Goal: Task Accomplishment & Management: Manage account settings

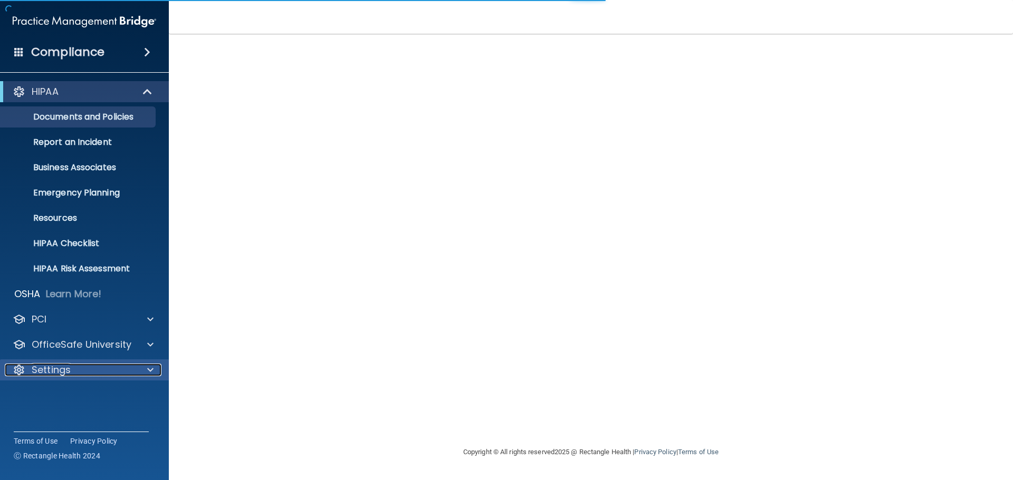
click at [74, 372] on div "Settings" at bounding box center [70, 370] width 131 height 13
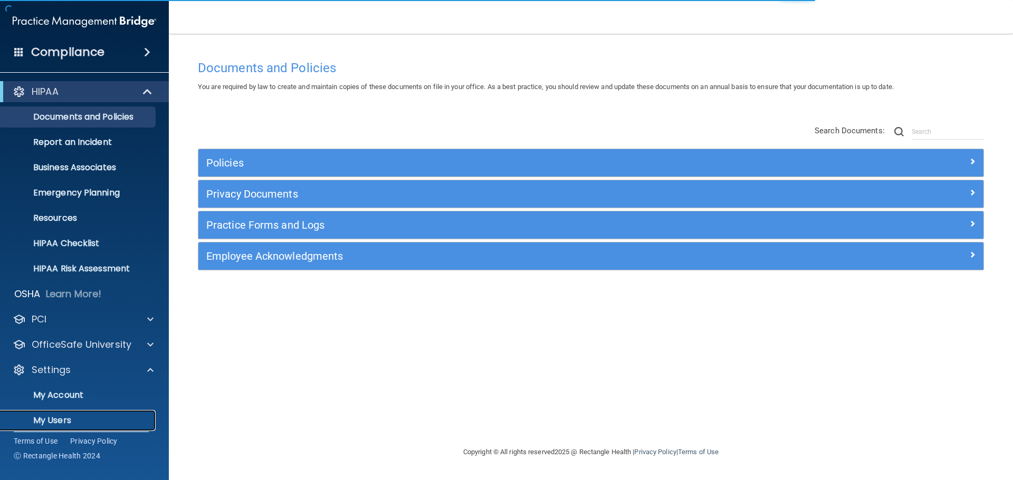
click at [68, 421] on p "My Users" at bounding box center [79, 421] width 144 height 11
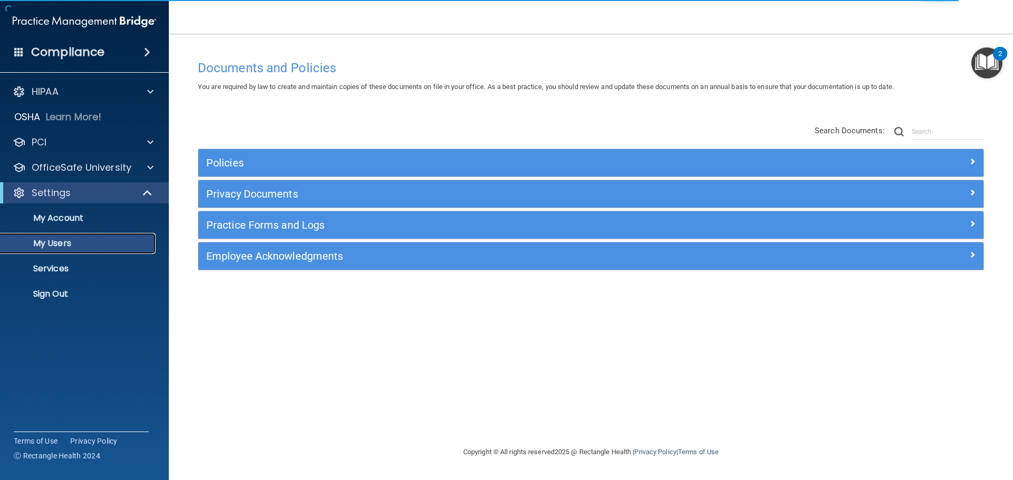
select select "20"
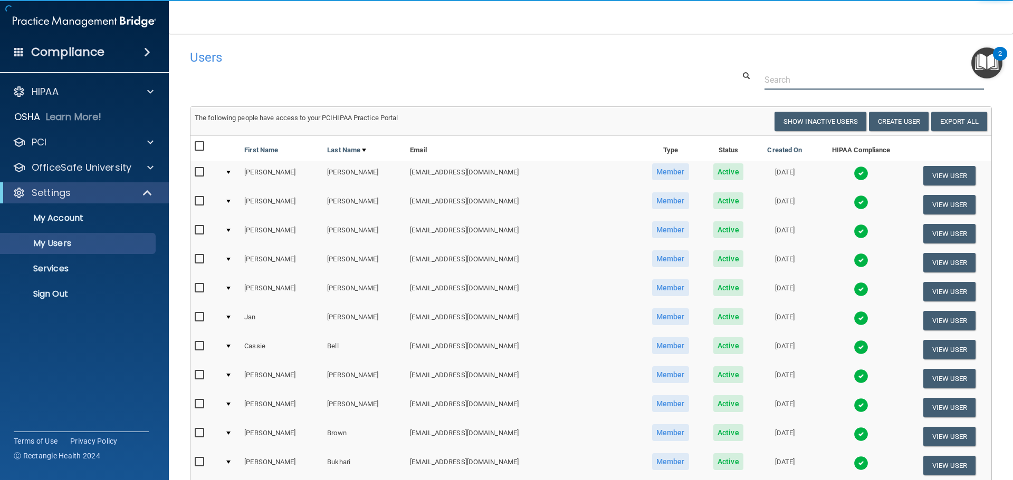
click at [793, 78] on input "text" at bounding box center [873, 80] width 219 height 20
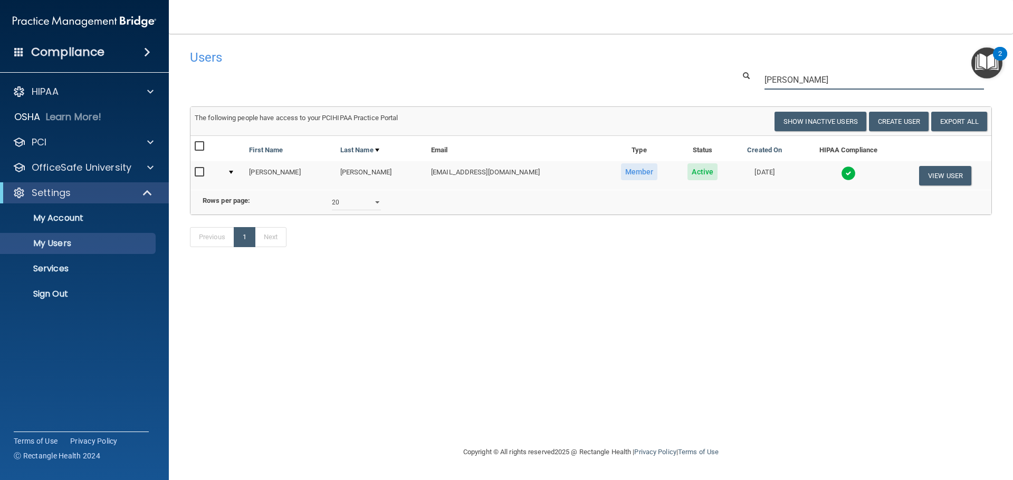
type input "[PERSON_NAME]"
click at [841, 174] on img at bounding box center [848, 173] width 15 height 15
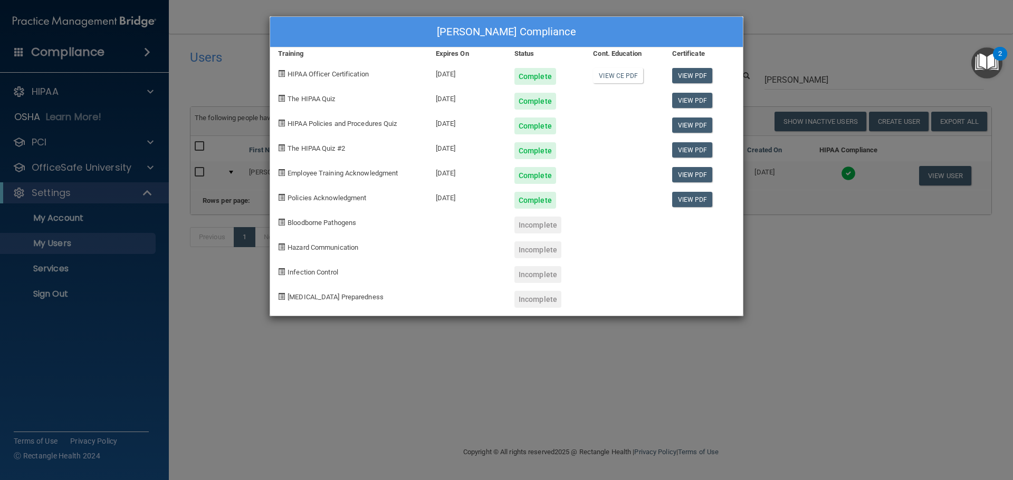
click at [813, 36] on div "[PERSON_NAME] Compliance Training Expires On Status Cont. Education Certificate…" at bounding box center [506, 240] width 1013 height 480
